Goal: Task Accomplishment & Management: Manage account settings

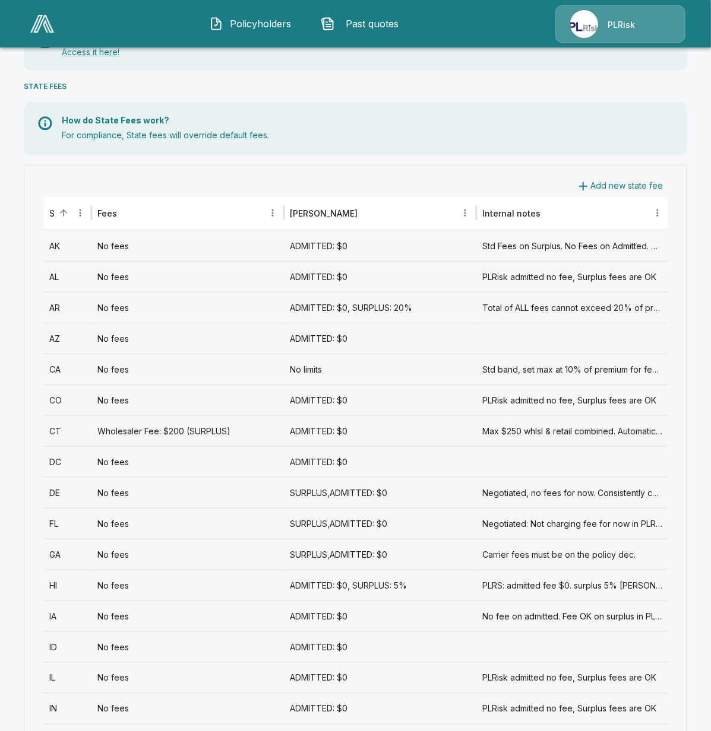
scroll to position [394, 0]
click at [428, 586] on div "ADMITTED: $0, SURPLUS: 5%" at bounding box center [380, 585] width 192 height 31
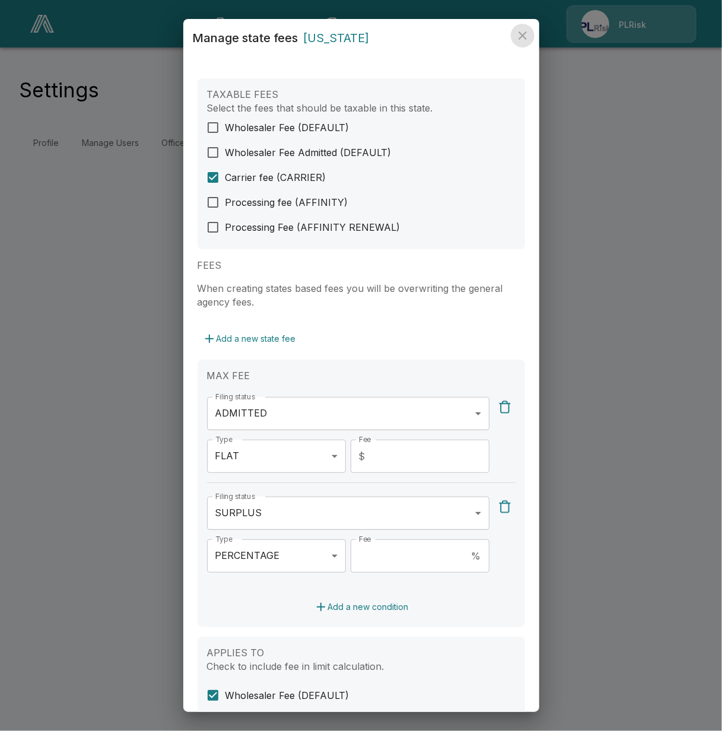
click at [528, 40] on icon "close" at bounding box center [523, 35] width 14 height 14
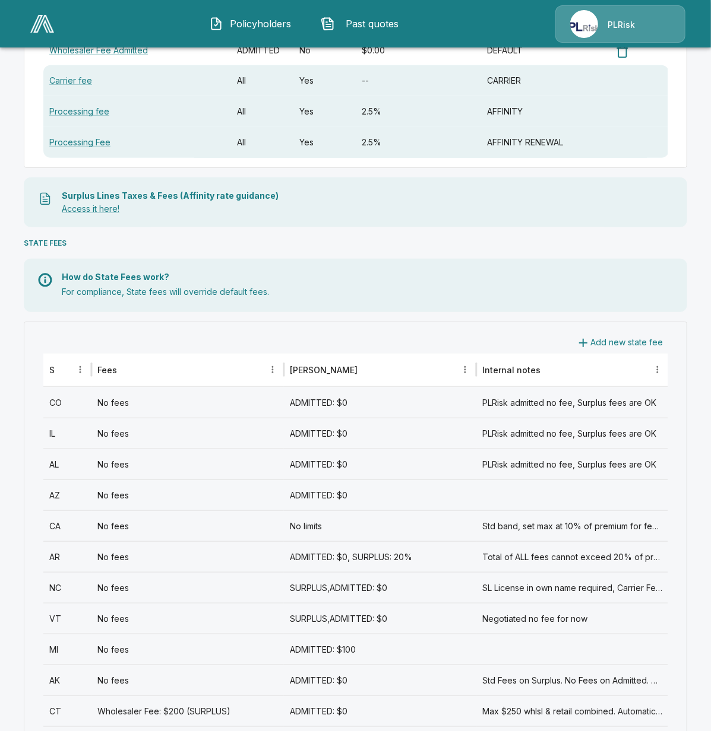
scroll to position [316, 0]
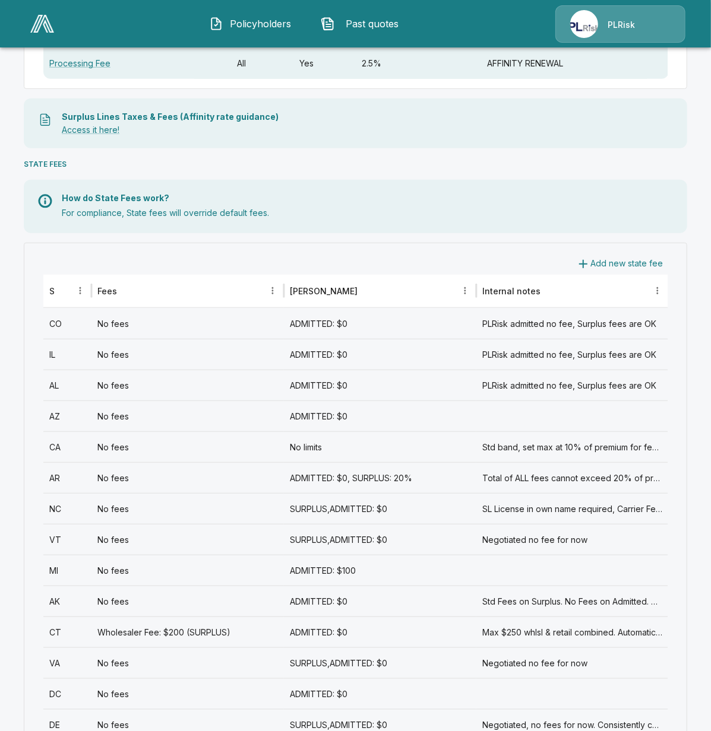
click at [112, 450] on div "No fees" at bounding box center [187, 447] width 192 height 31
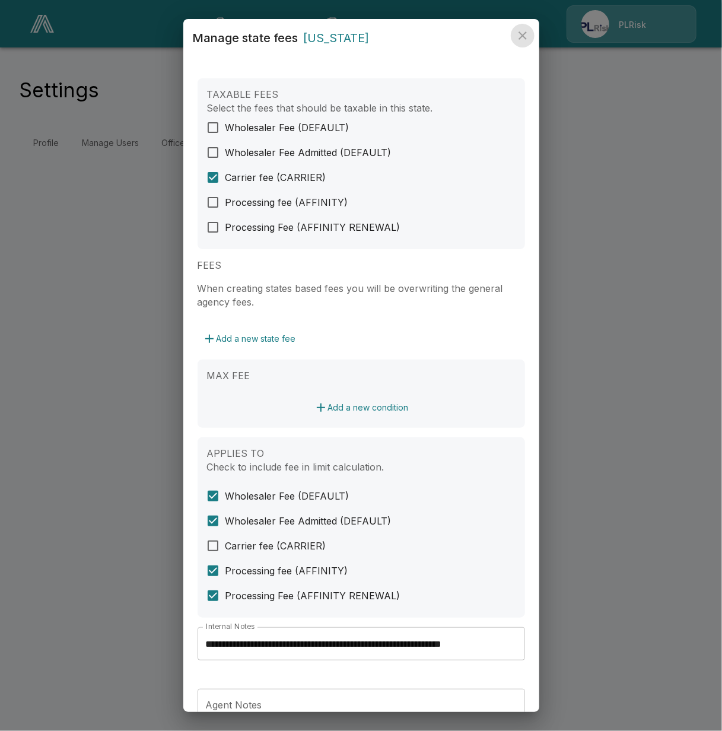
click at [522, 33] on icon "close" at bounding box center [523, 35] width 14 height 14
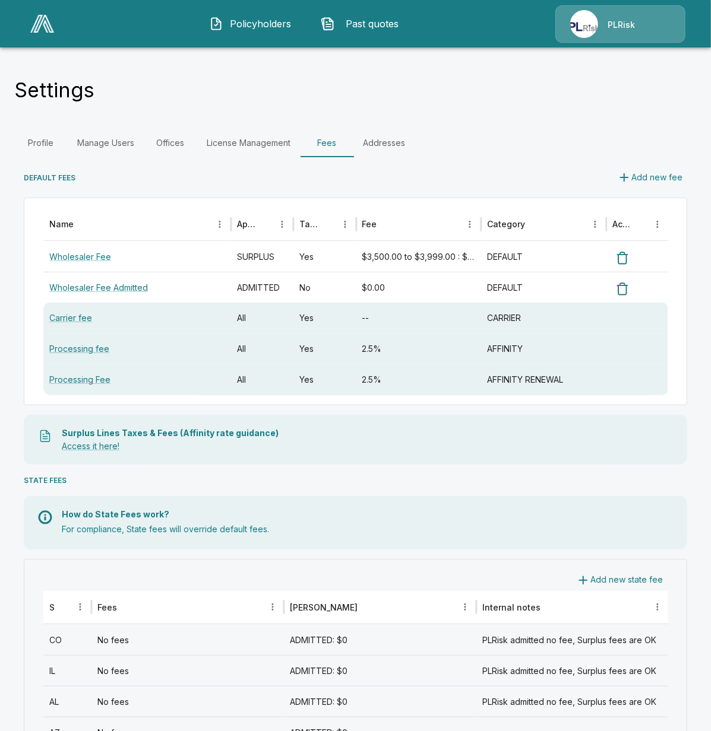
click at [483, 89] on div "Settings" at bounding box center [355, 94] width 682 height 32
click at [66, 613] on button "Sort" at bounding box center [63, 607] width 17 height 17
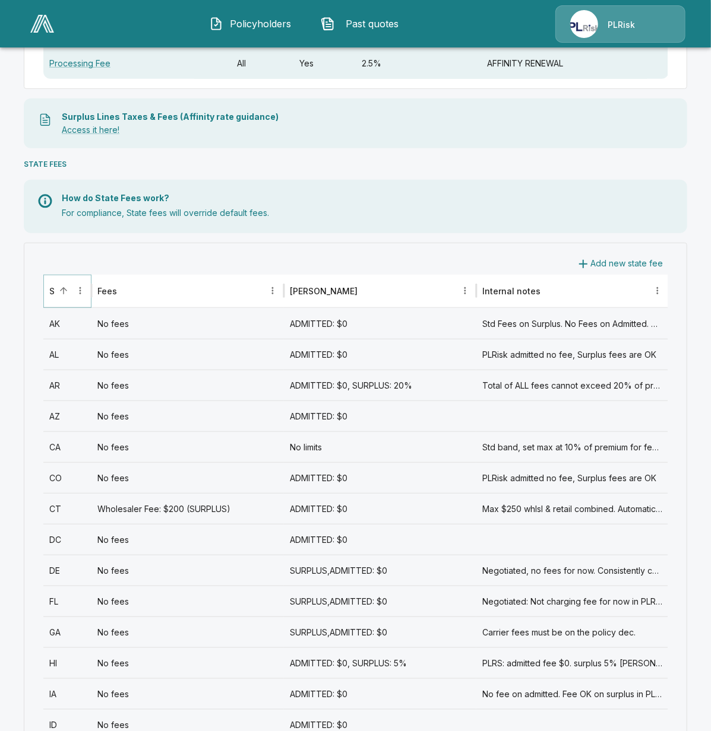
scroll to position [554, 0]
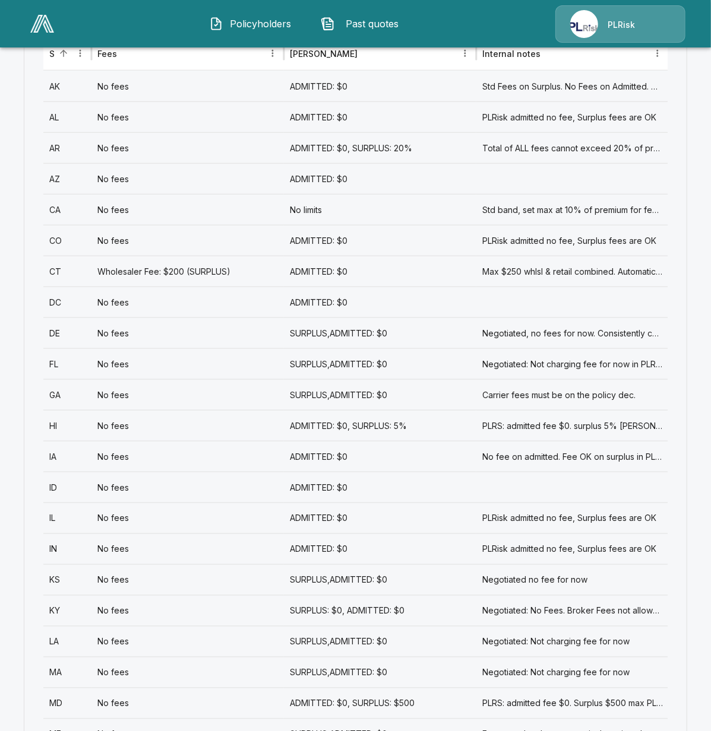
click at [480, 3] on header "Policyholders Past quotes PLRisk" at bounding box center [355, 23] width 711 height 47
